Goal: Task Accomplishment & Management: Complete application form

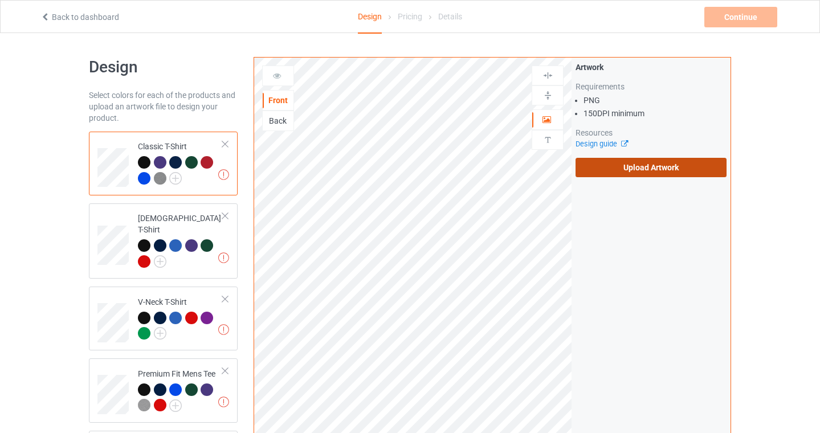
click at [662, 170] on label "Upload Artwork" at bounding box center [650, 167] width 151 height 19
click at [0, 0] on input "Upload Artwork" at bounding box center [0, 0] width 0 height 0
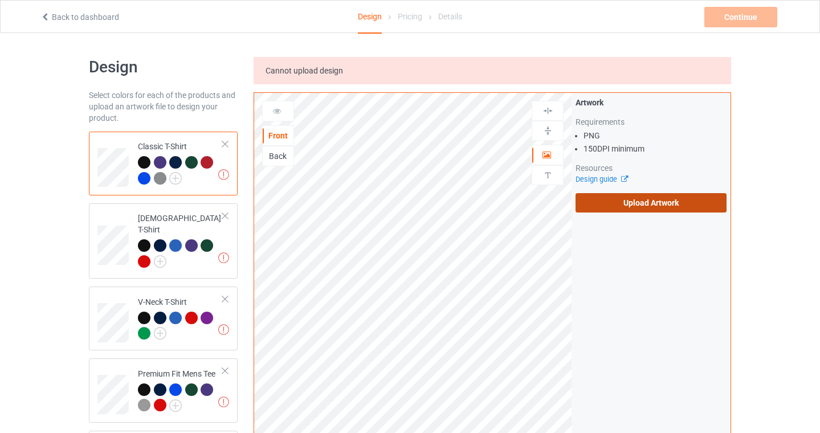
click at [614, 203] on label "Upload Artwork" at bounding box center [650, 202] width 151 height 19
click at [0, 0] on input "Upload Artwork" at bounding box center [0, 0] width 0 height 0
click at [627, 213] on div "Artwork Requirements PNG 150 DPI minimum Resources Design guide Upload Artwork" at bounding box center [650, 155] width 159 height 124
click at [622, 199] on label "Upload Artwork" at bounding box center [650, 202] width 151 height 19
click at [0, 0] on input "Upload Artwork" at bounding box center [0, 0] width 0 height 0
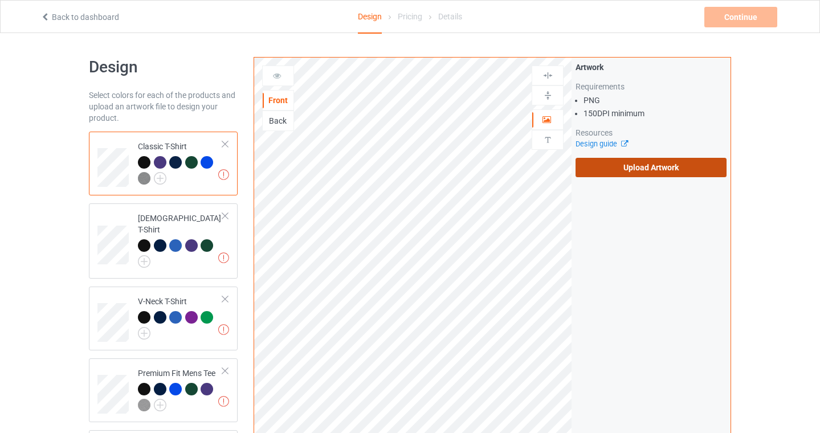
click at [597, 166] on label "Upload Artwork" at bounding box center [650, 167] width 151 height 19
click at [0, 0] on input "Upload Artwork" at bounding box center [0, 0] width 0 height 0
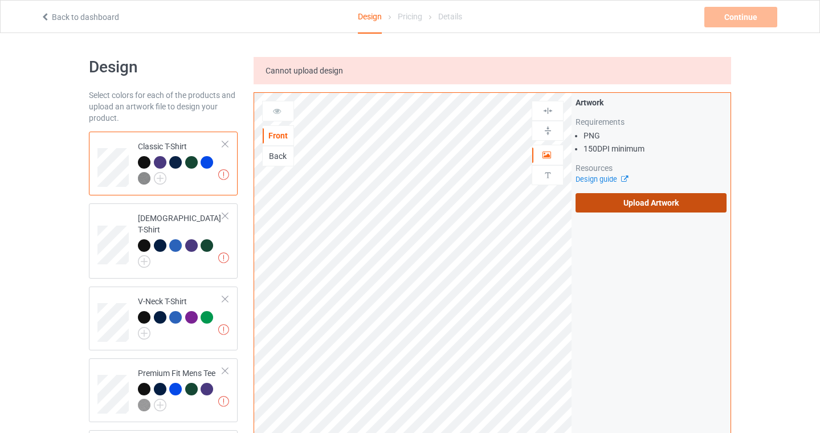
click at [643, 198] on label "Upload Artwork" at bounding box center [650, 202] width 151 height 19
click at [0, 0] on input "Upload Artwork" at bounding box center [0, 0] width 0 height 0
click at [631, 210] on label "Upload Artwork" at bounding box center [650, 202] width 151 height 19
click at [0, 0] on input "Upload Artwork" at bounding box center [0, 0] width 0 height 0
